Goal: Find specific page/section: Find specific page/section

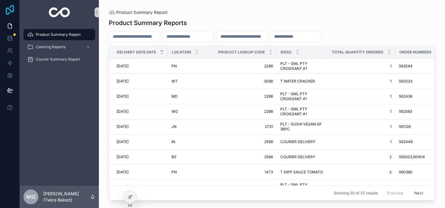
click at [8, 8] on icon at bounding box center [10, 10] width 8 height 10
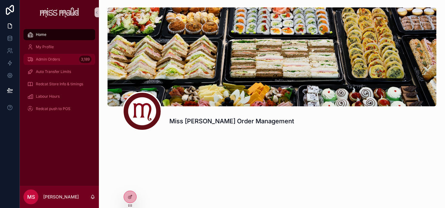
click at [58, 62] on div "Admin Orders 3,189" at bounding box center [59, 59] width 64 height 10
